Goal: Task Accomplishment & Management: Use online tool/utility

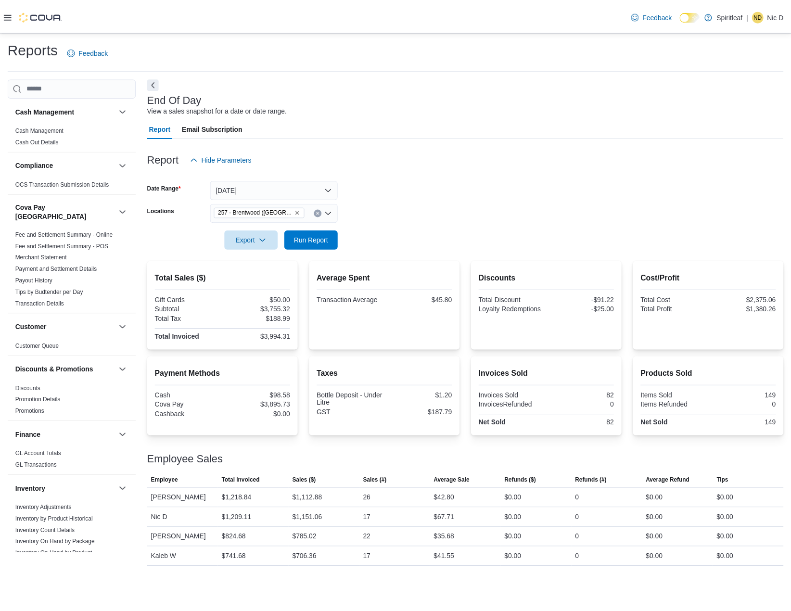
scroll to position [433, 0]
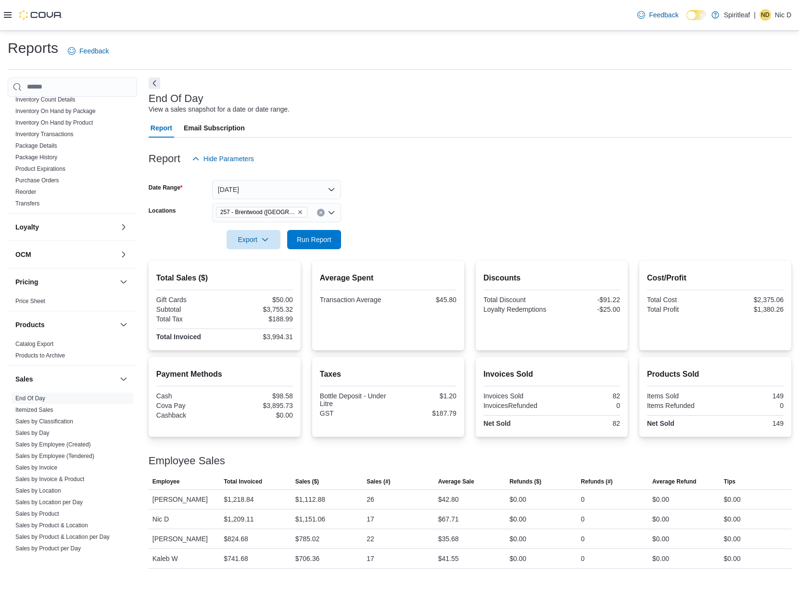
click at [303, 251] on div at bounding box center [470, 255] width 643 height 12
click at [298, 239] on span "Run Report" at bounding box center [314, 239] width 35 height 10
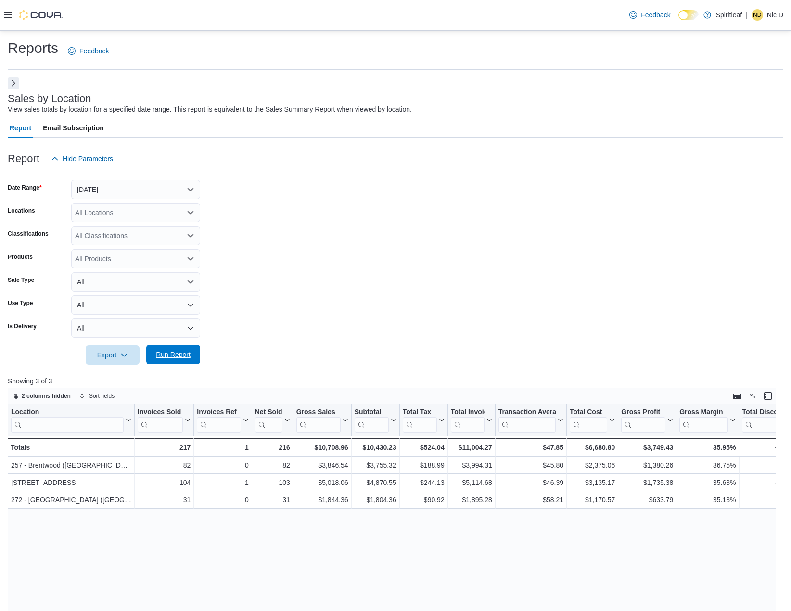
click at [171, 354] on span "Run Report" at bounding box center [173, 355] width 35 height 10
